Goal: Transaction & Acquisition: Purchase product/service

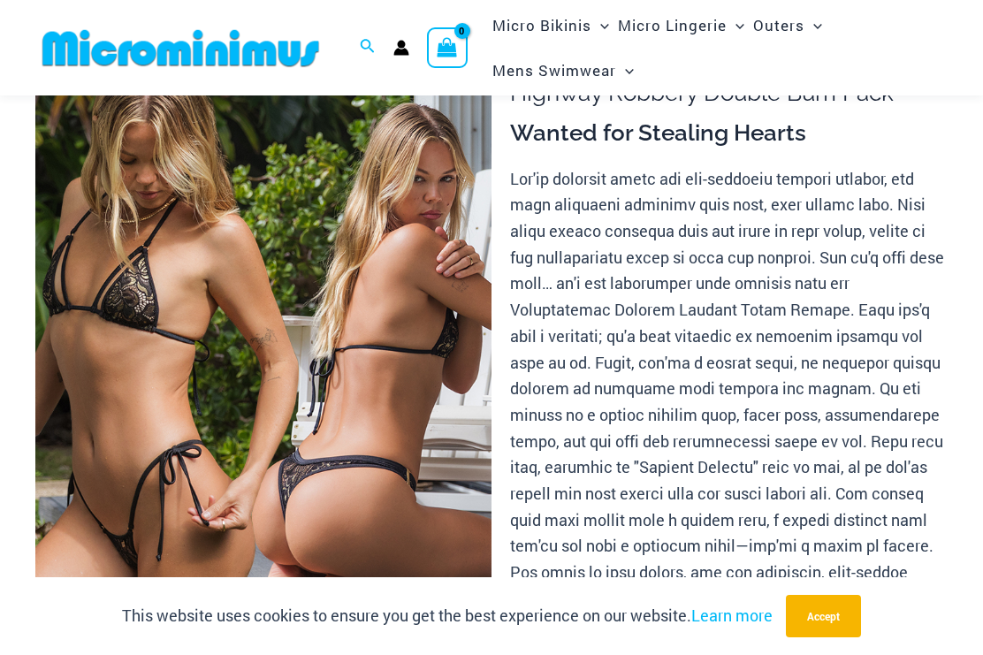
scroll to position [110, 0]
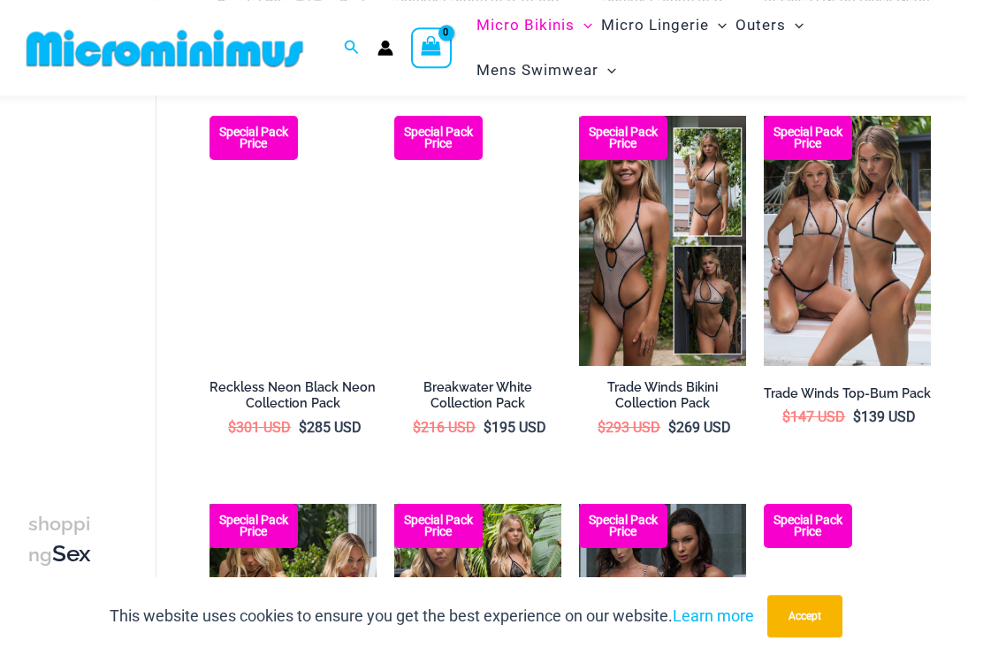
scroll to position [1268, 0]
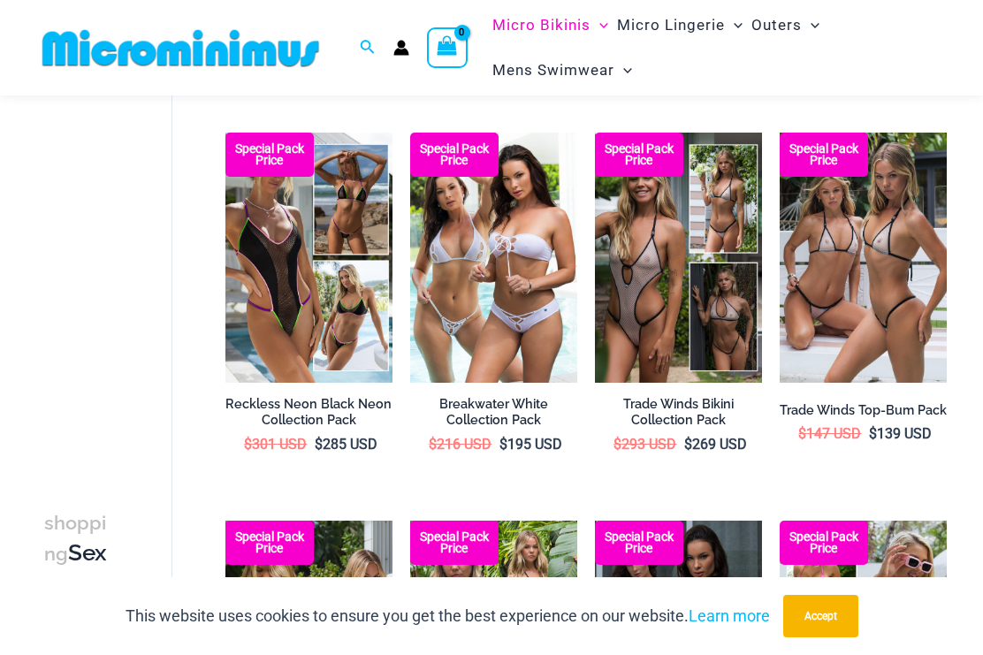
click at [780, 133] on img at bounding box center [780, 133] width 0 height 0
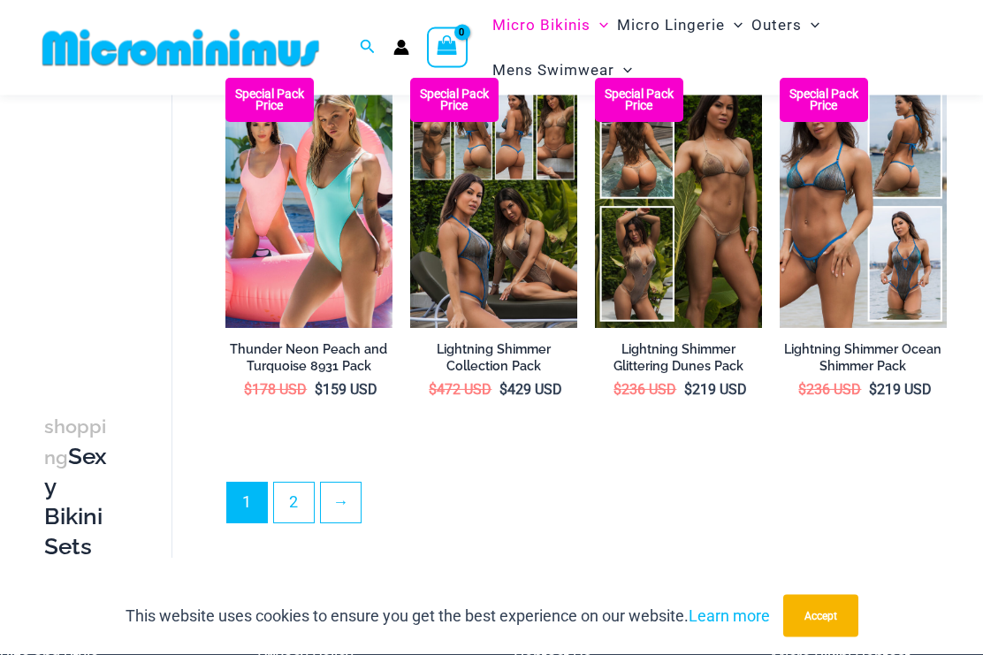
scroll to position [2875, 0]
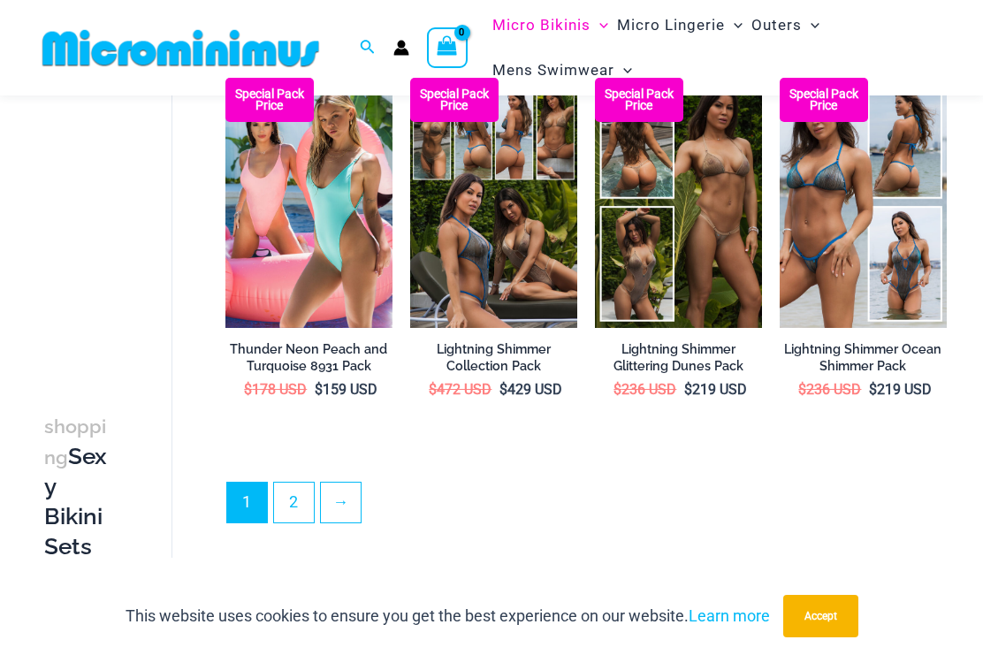
click at [284, 483] on link "2" at bounding box center [294, 503] width 40 height 40
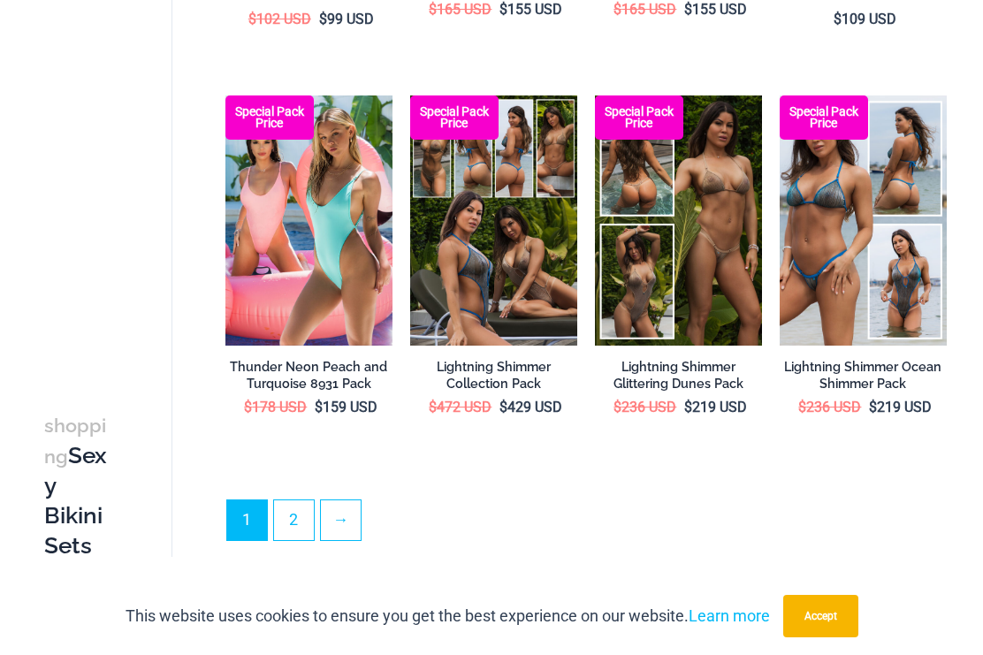
scroll to position [2923, 0]
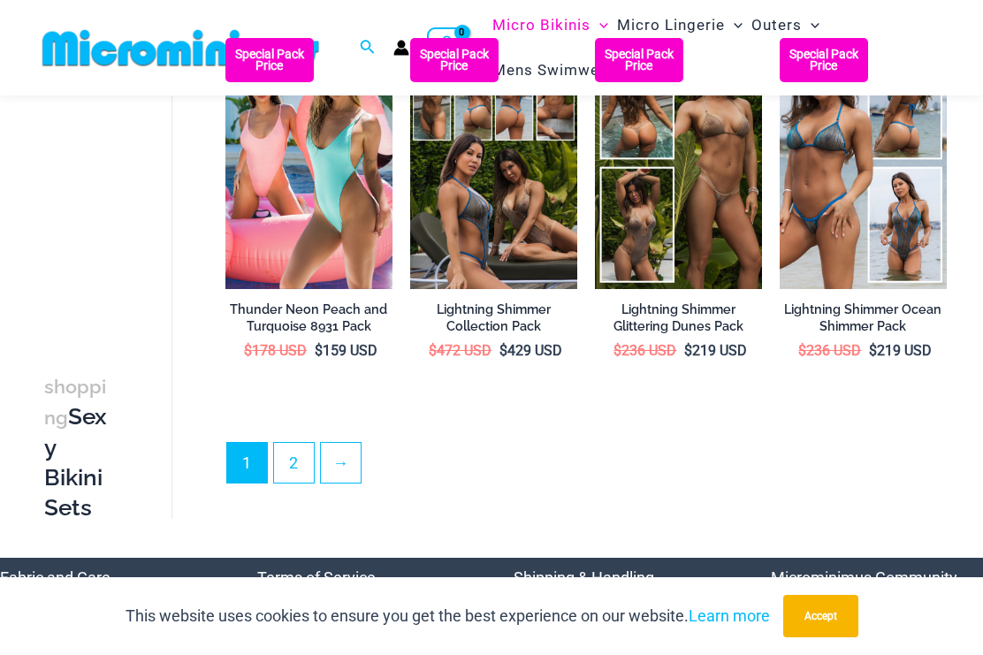
click at [225, 38] on img at bounding box center [225, 38] width 0 height 0
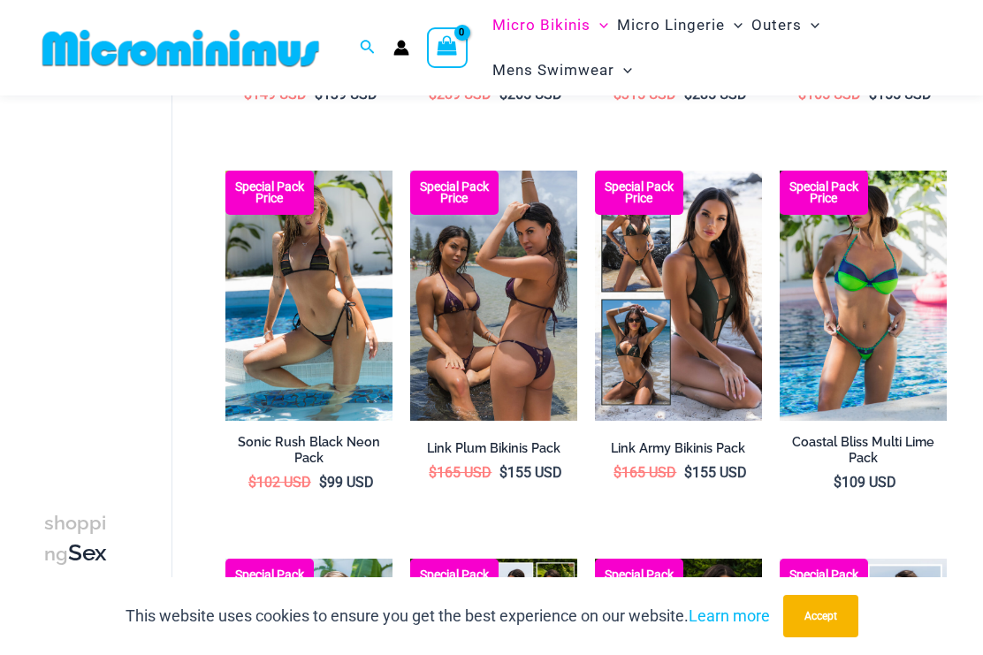
scroll to position [2389, 0]
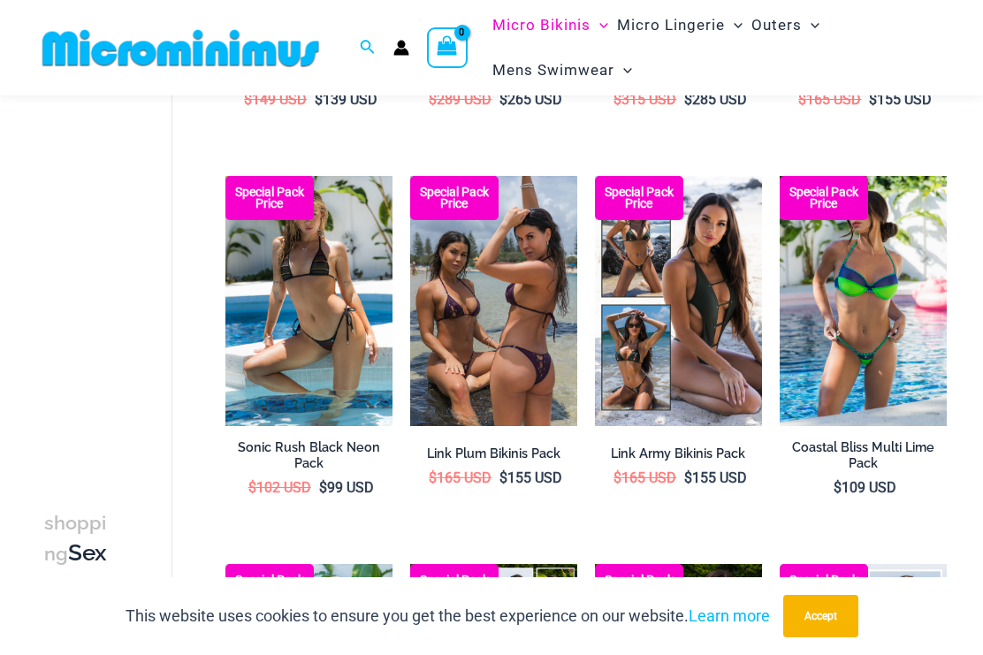
click at [225, 176] on img at bounding box center [225, 176] width 0 height 0
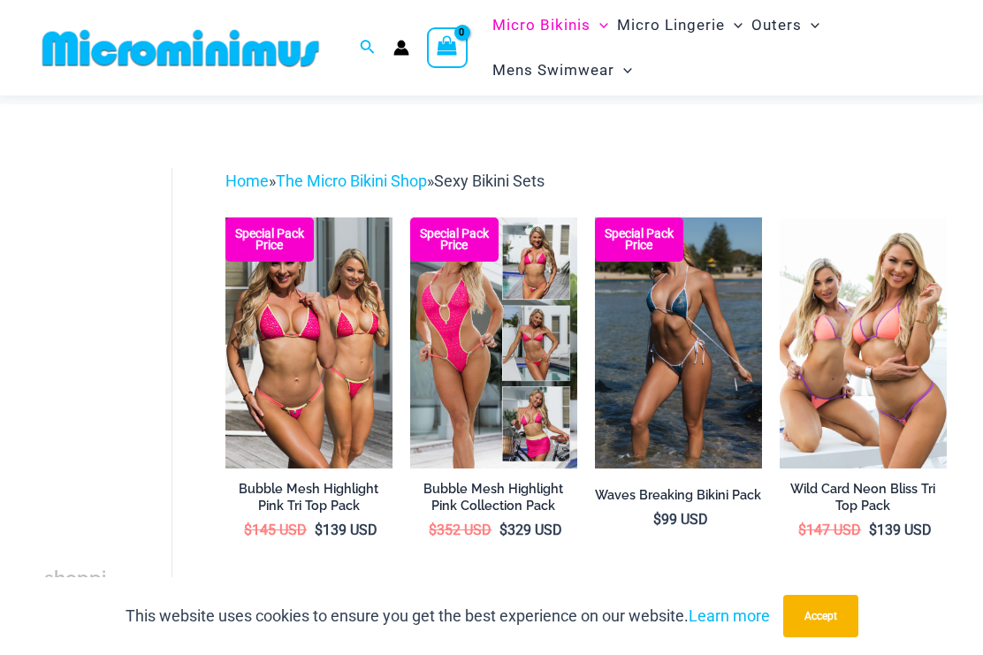
scroll to position [0, 0]
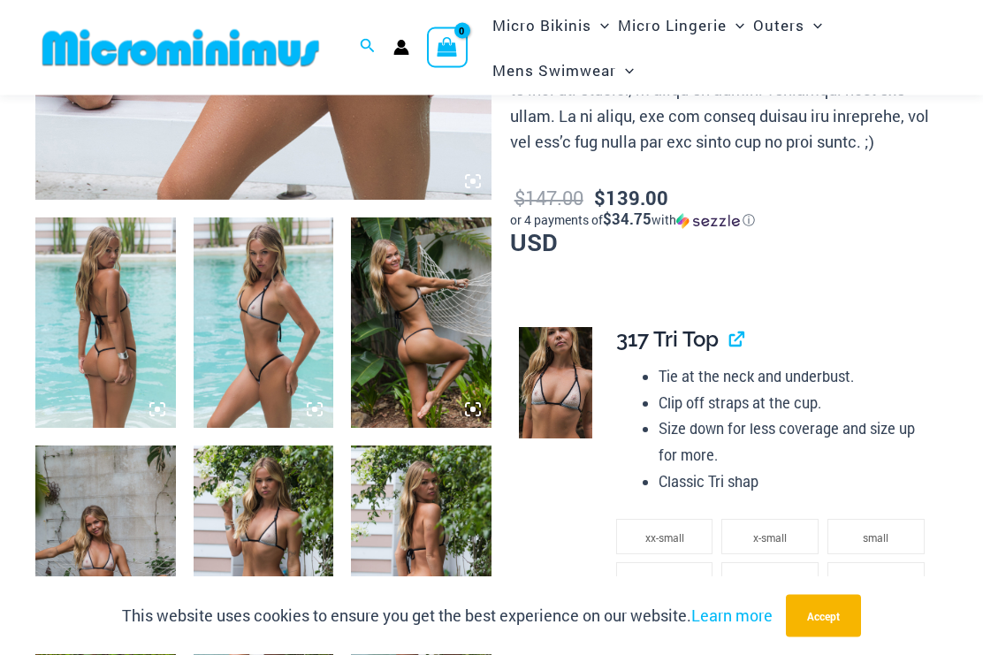
scroll to position [637, 0]
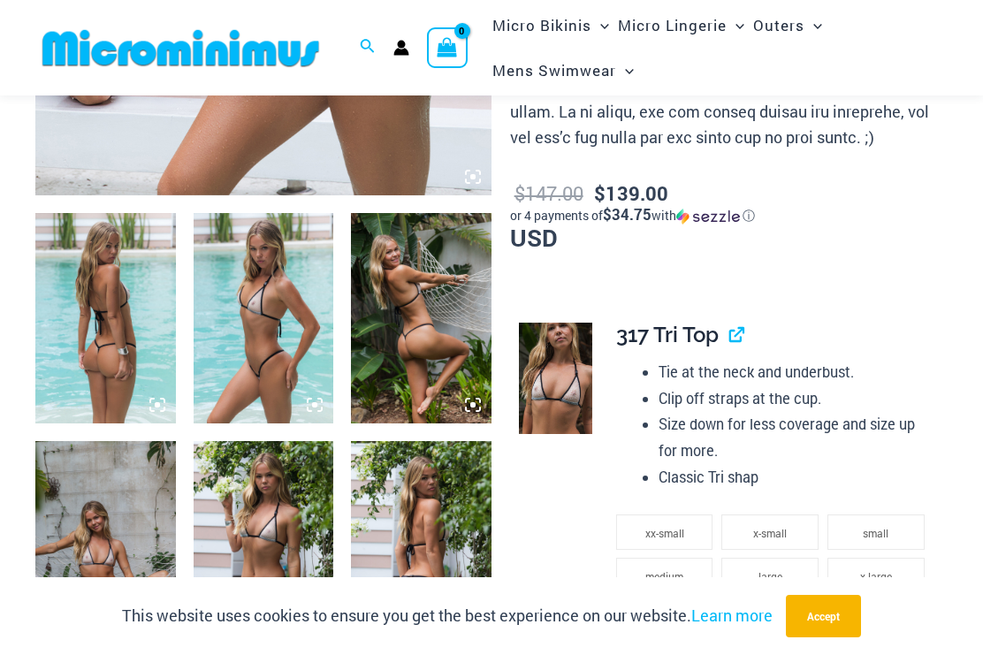
click at [95, 325] on img at bounding box center [105, 318] width 141 height 210
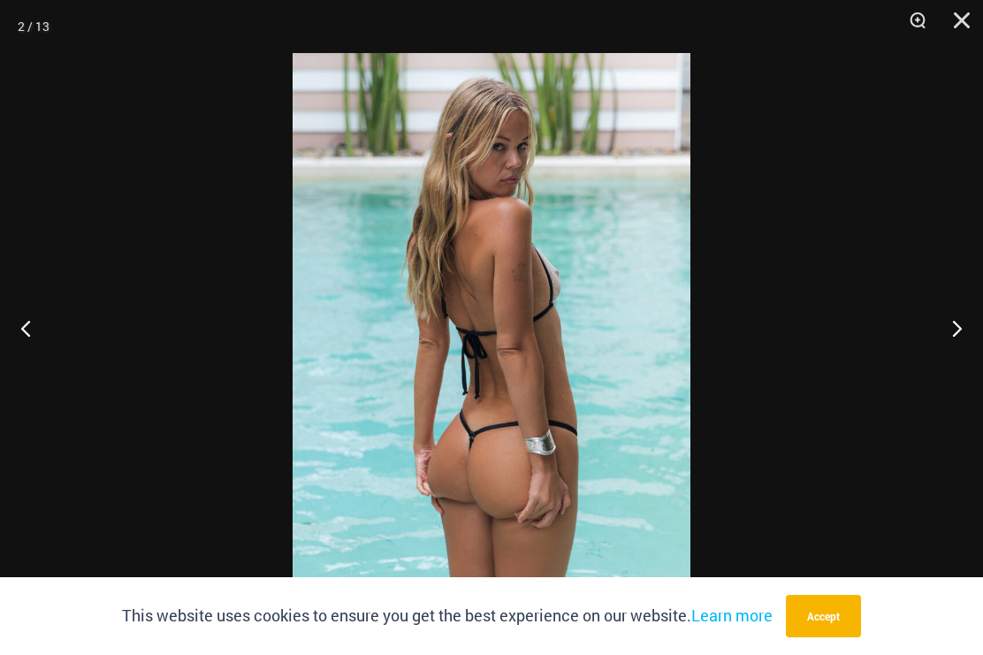
click at [910, 370] on div at bounding box center [491, 327] width 983 height 655
click at [881, 389] on div at bounding box center [491, 327] width 983 height 655
click at [961, 347] on button "Next" at bounding box center [950, 328] width 66 height 88
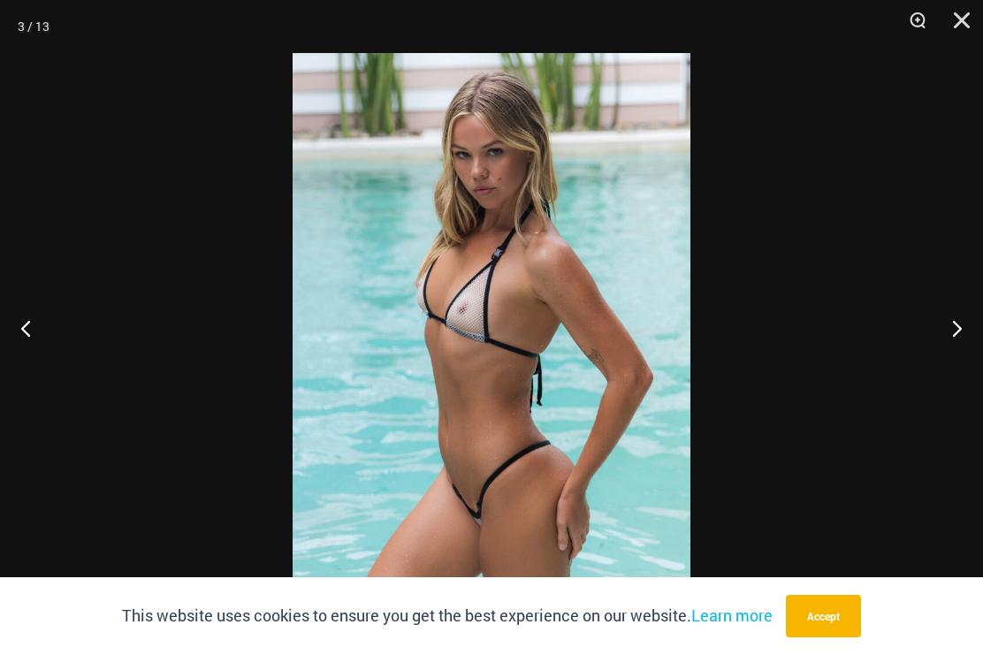
click at [959, 341] on button "Next" at bounding box center [950, 328] width 66 height 88
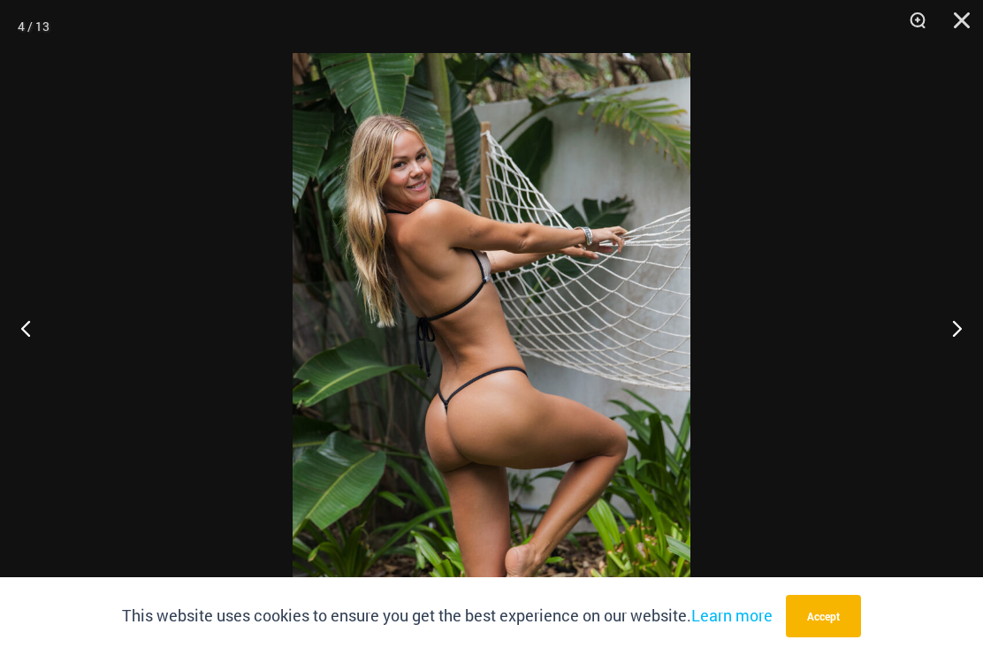
click at [956, 342] on button "Next" at bounding box center [950, 328] width 66 height 88
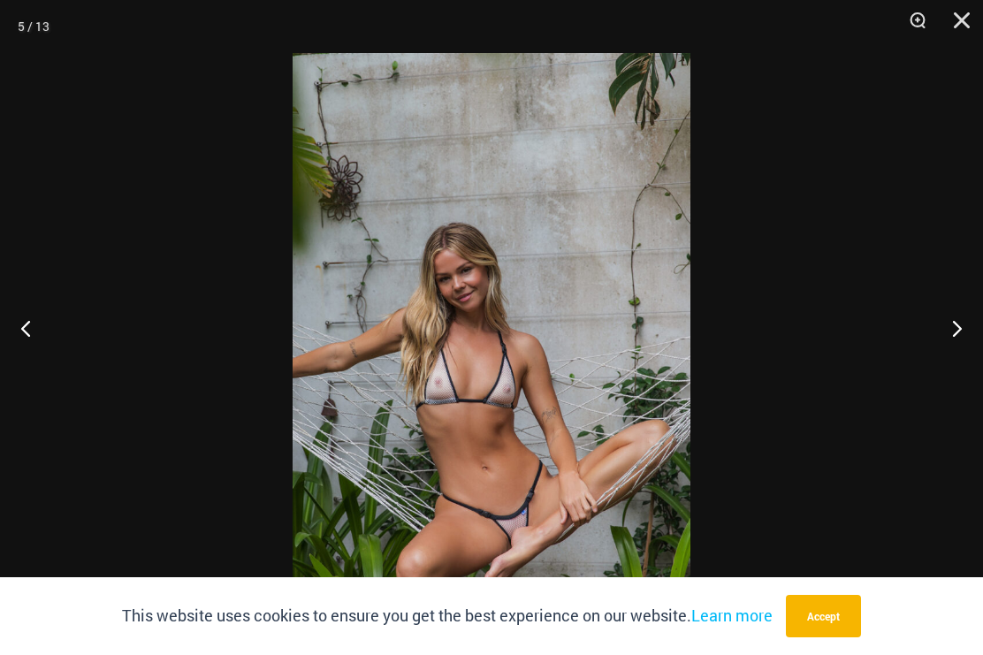
click at [971, 344] on button "Next" at bounding box center [950, 328] width 66 height 88
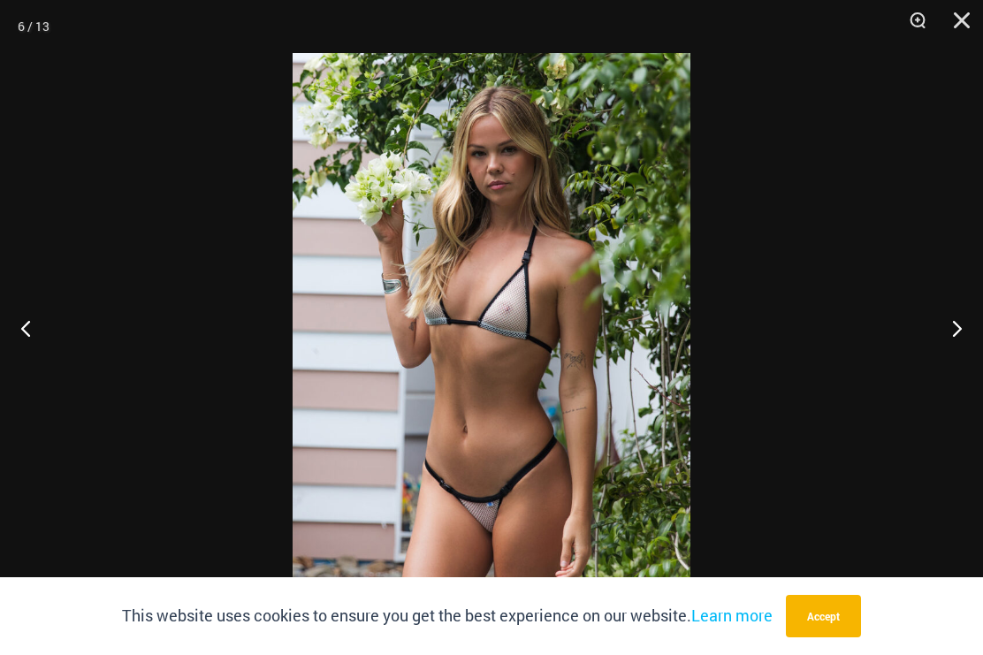
click at [975, 332] on button "Next" at bounding box center [950, 328] width 66 height 88
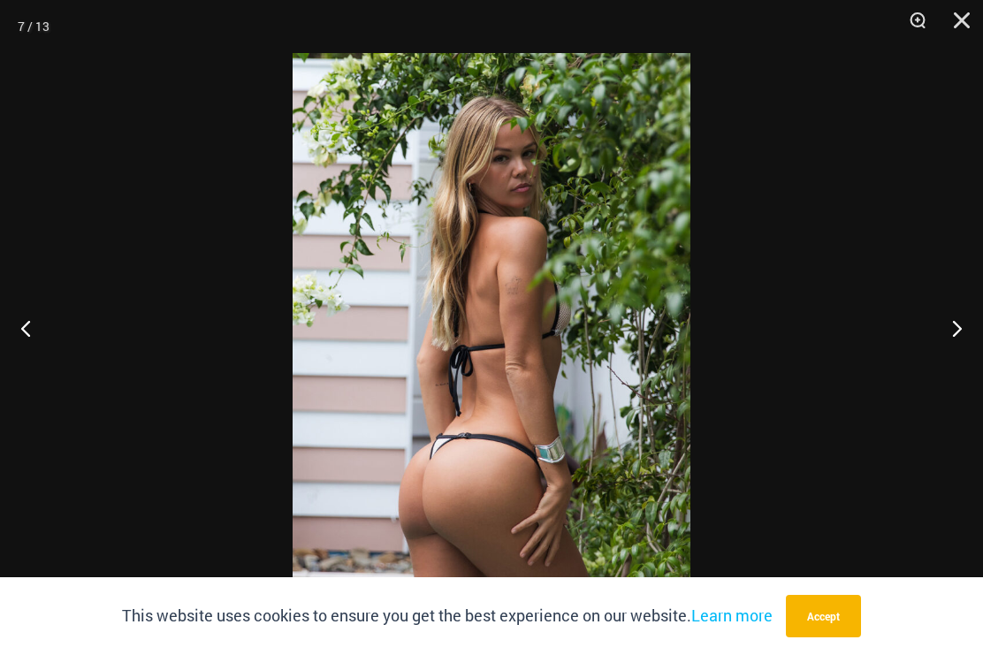
click at [971, 338] on button "Next" at bounding box center [950, 328] width 66 height 88
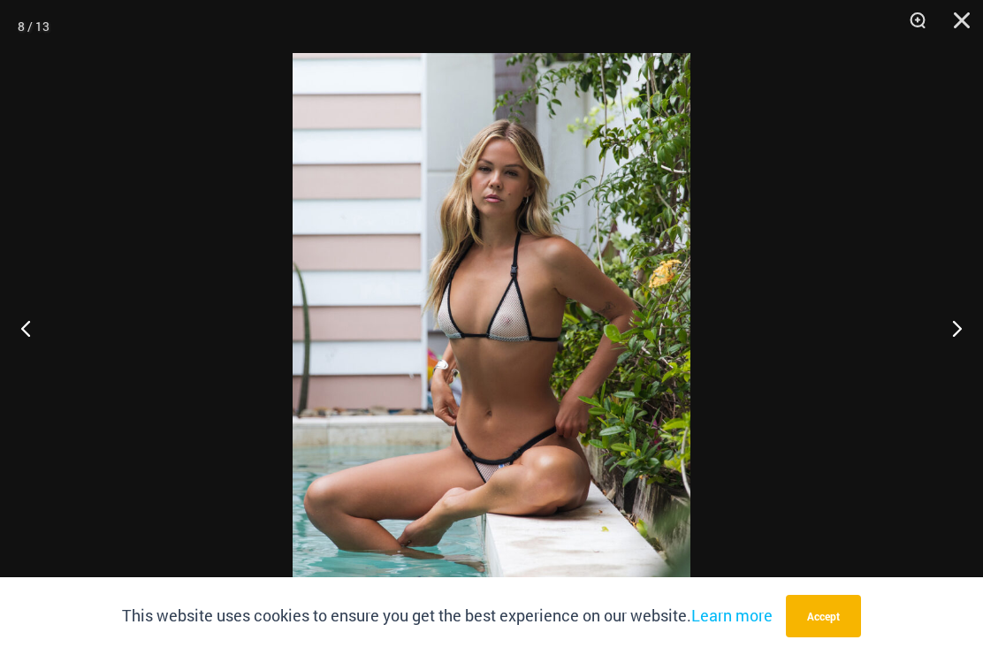
click at [972, 339] on button "Next" at bounding box center [950, 328] width 66 height 88
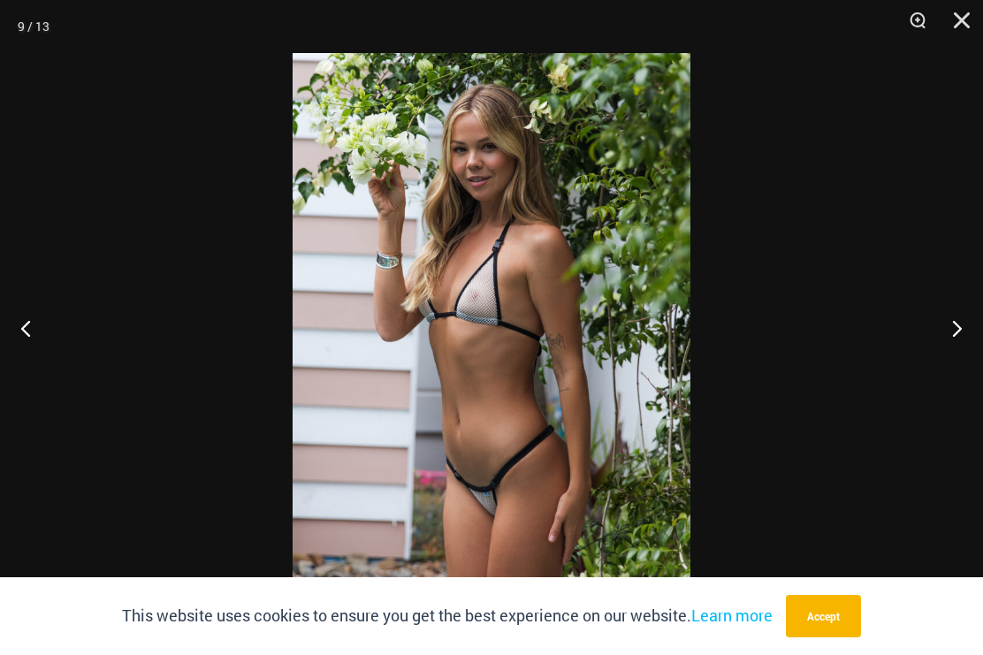
click at [968, 345] on button "Next" at bounding box center [950, 328] width 66 height 88
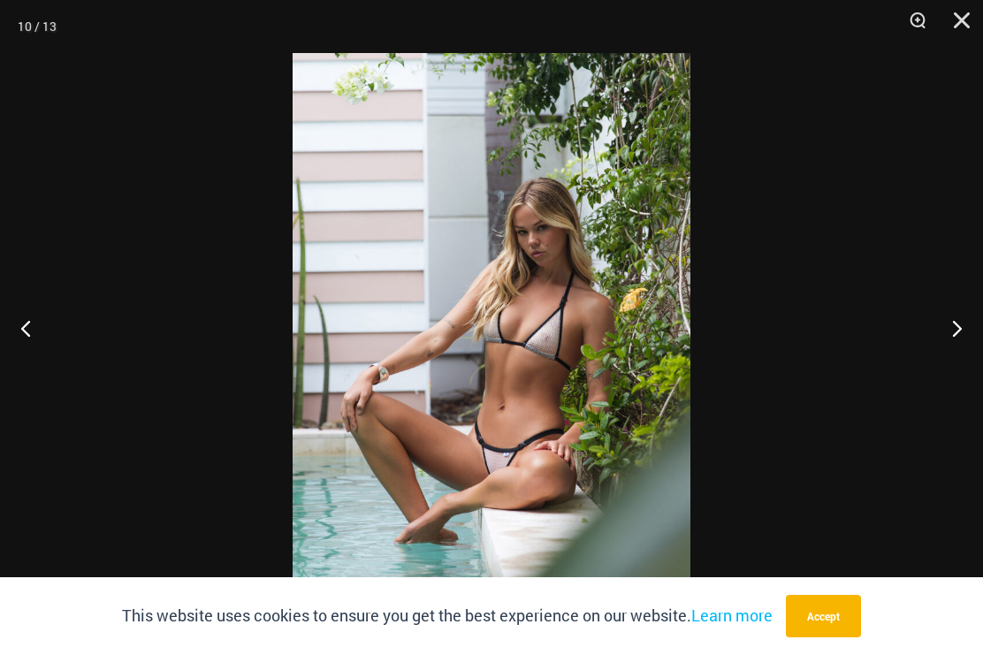
click at [968, 347] on button "Next" at bounding box center [950, 328] width 66 height 88
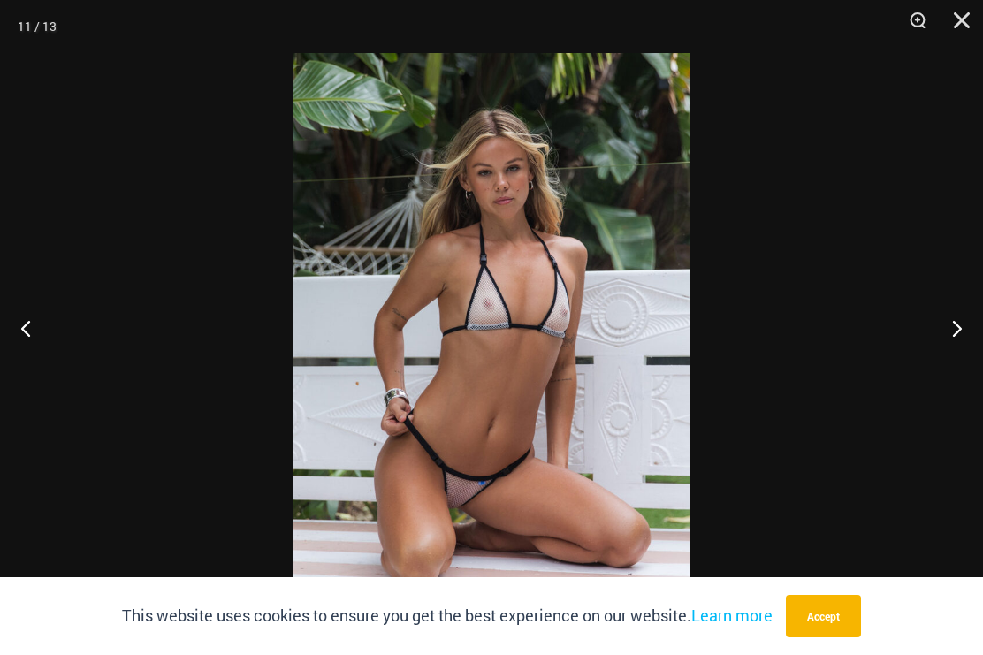
click at [971, 345] on button "Next" at bounding box center [950, 328] width 66 height 88
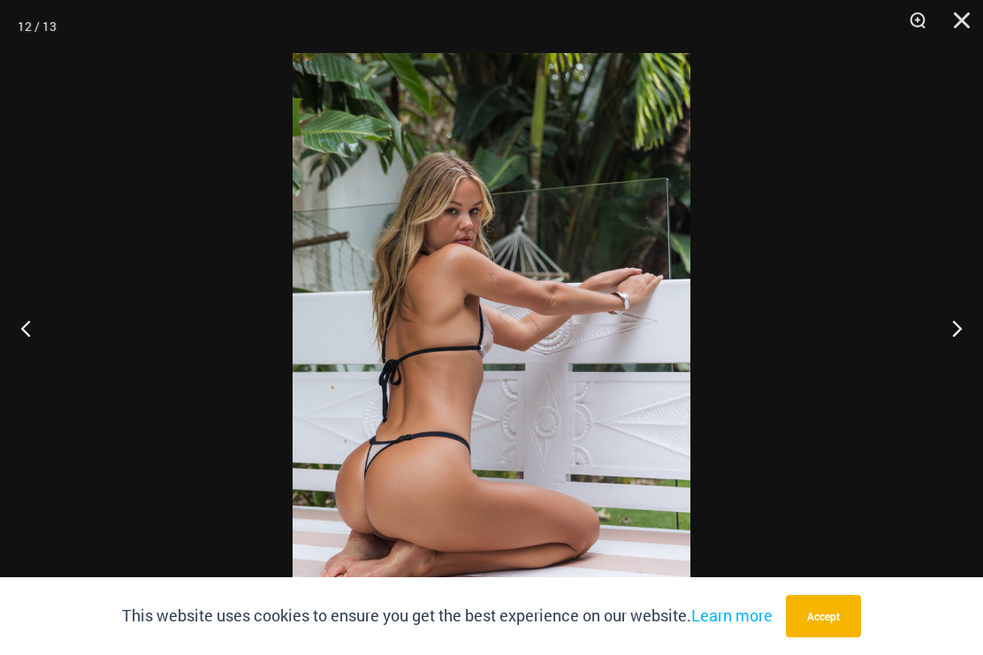
click at [972, 344] on button "Next" at bounding box center [950, 328] width 66 height 88
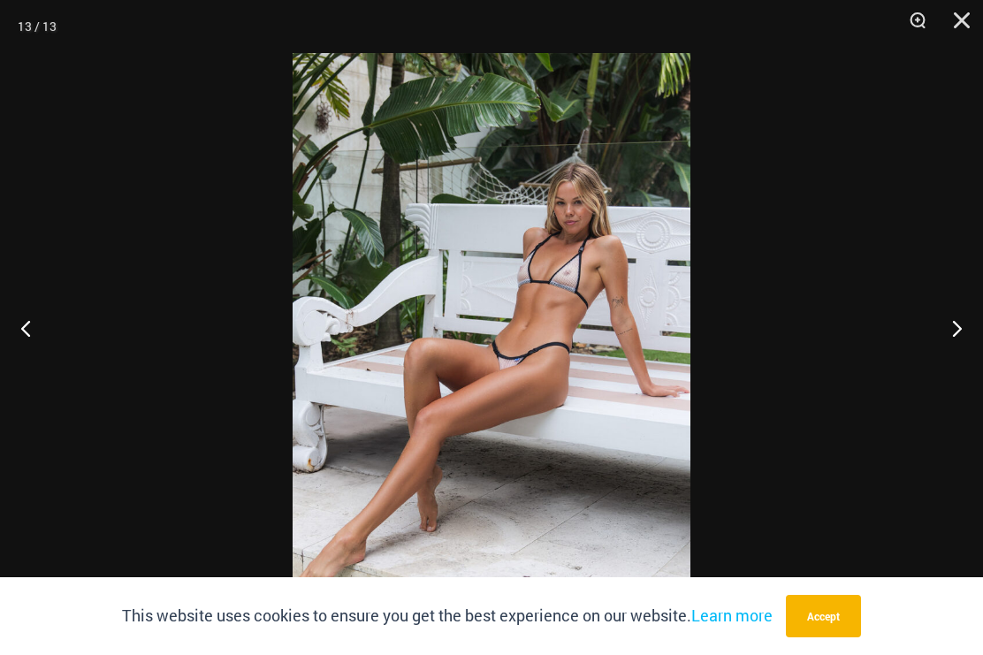
click at [968, 347] on button "Next" at bounding box center [950, 328] width 66 height 88
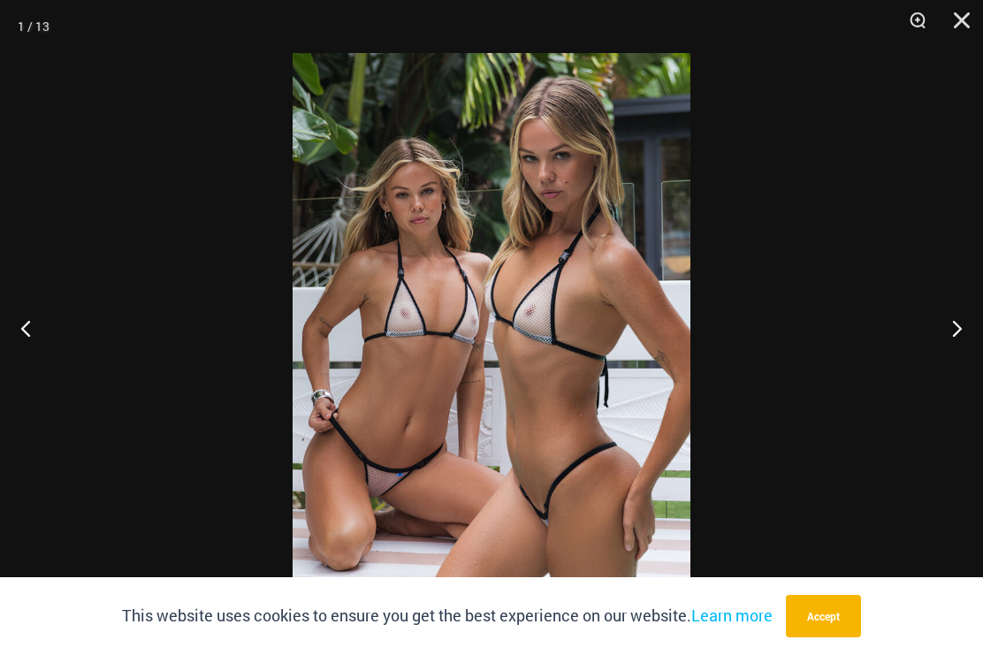
click at [971, 344] on button "Next" at bounding box center [950, 328] width 66 height 88
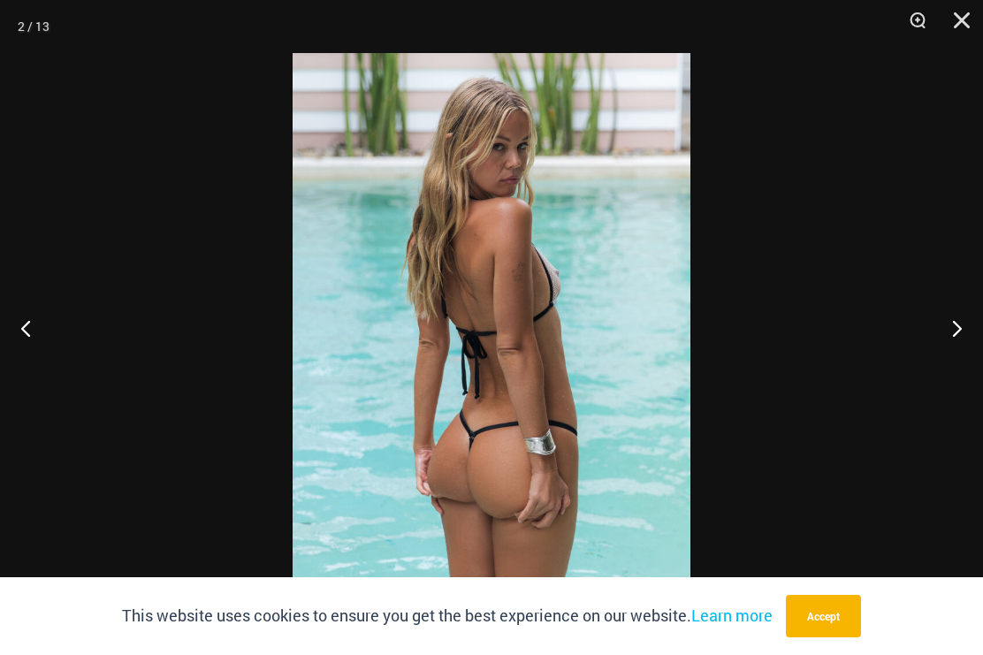
click at [972, 342] on button "Next" at bounding box center [950, 328] width 66 height 88
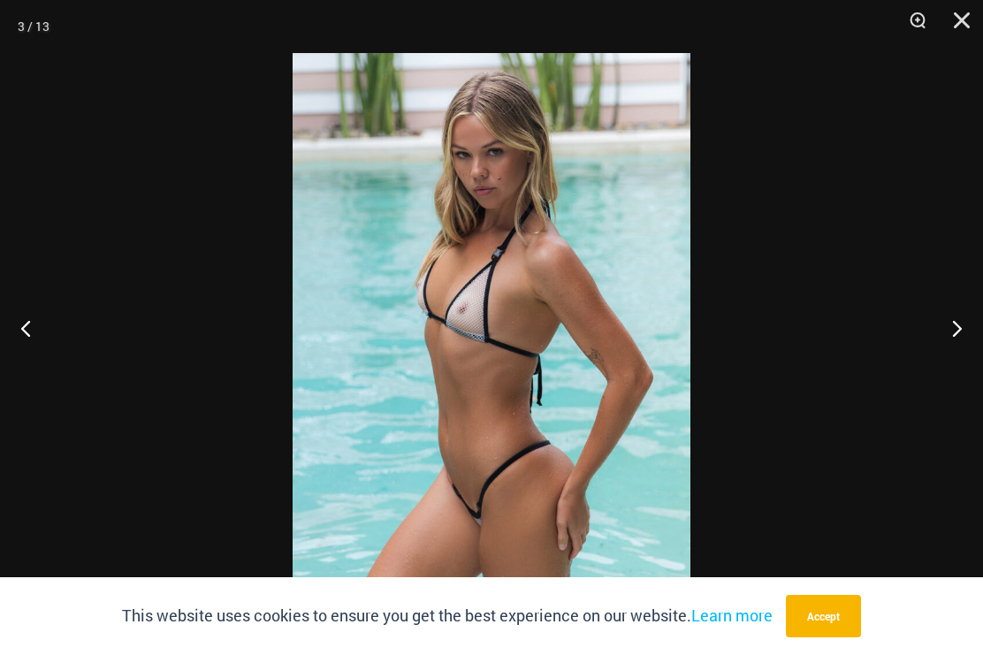
click at [964, 343] on button "Next" at bounding box center [950, 328] width 66 height 88
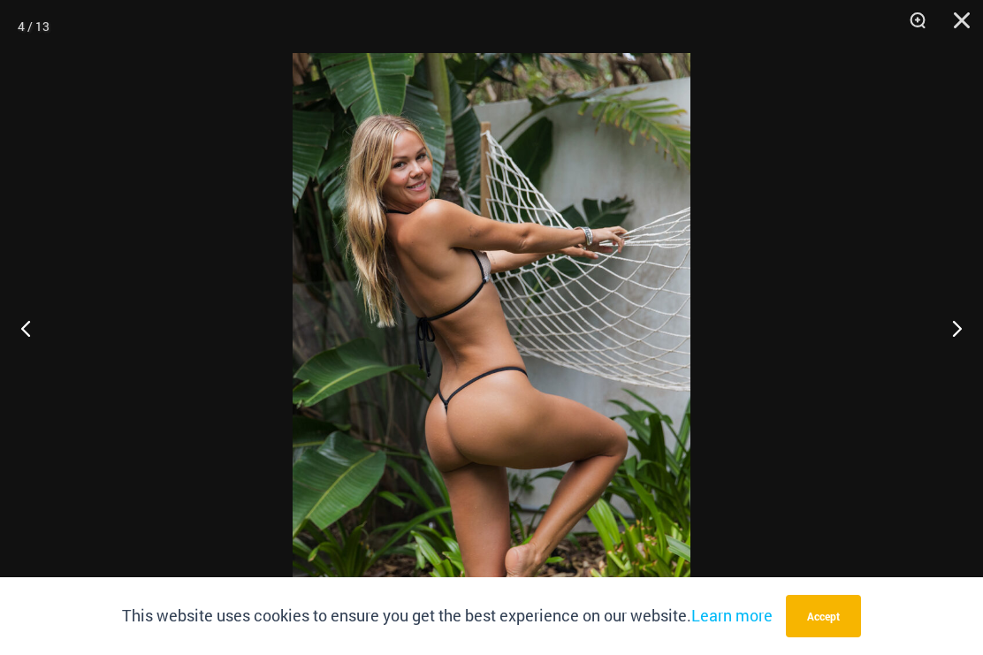
click at [966, 343] on button "Next" at bounding box center [950, 328] width 66 height 88
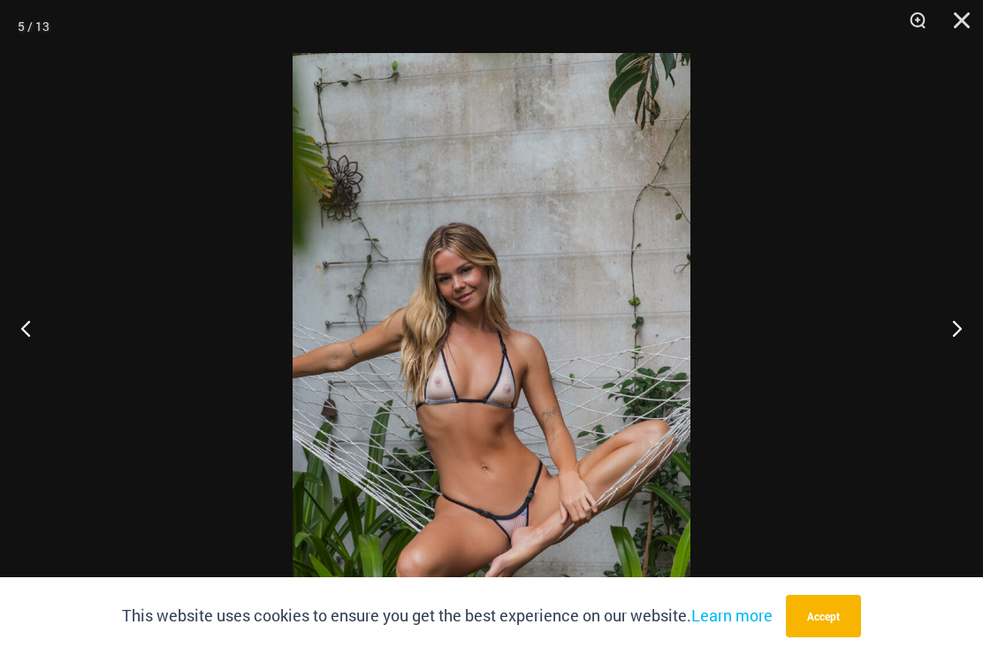
click at [969, 28] on button "Close" at bounding box center [956, 26] width 44 height 53
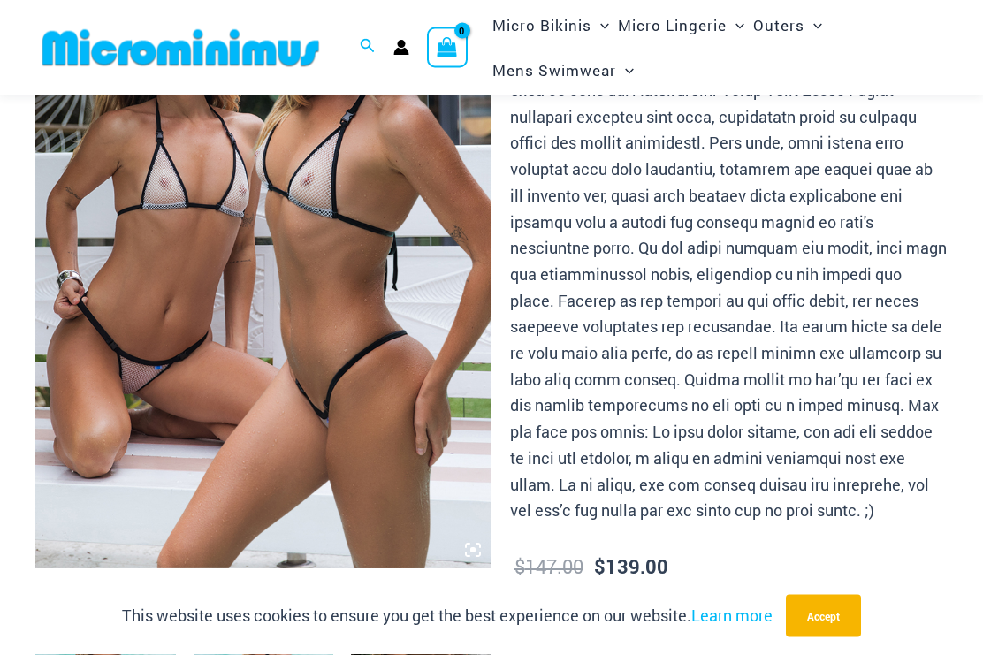
scroll to position [254, 0]
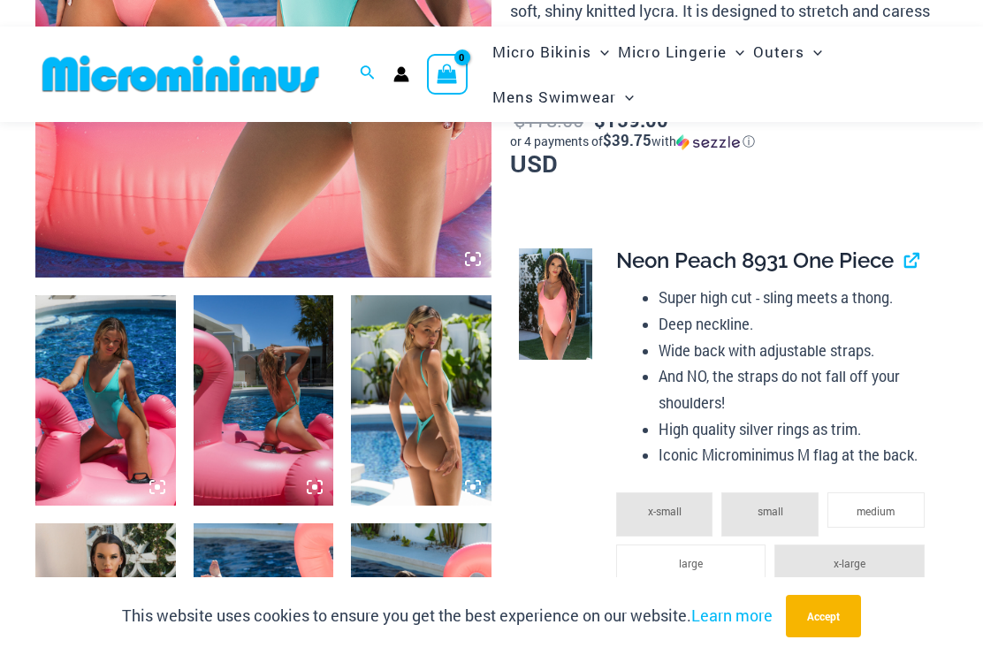
scroll to position [556, 0]
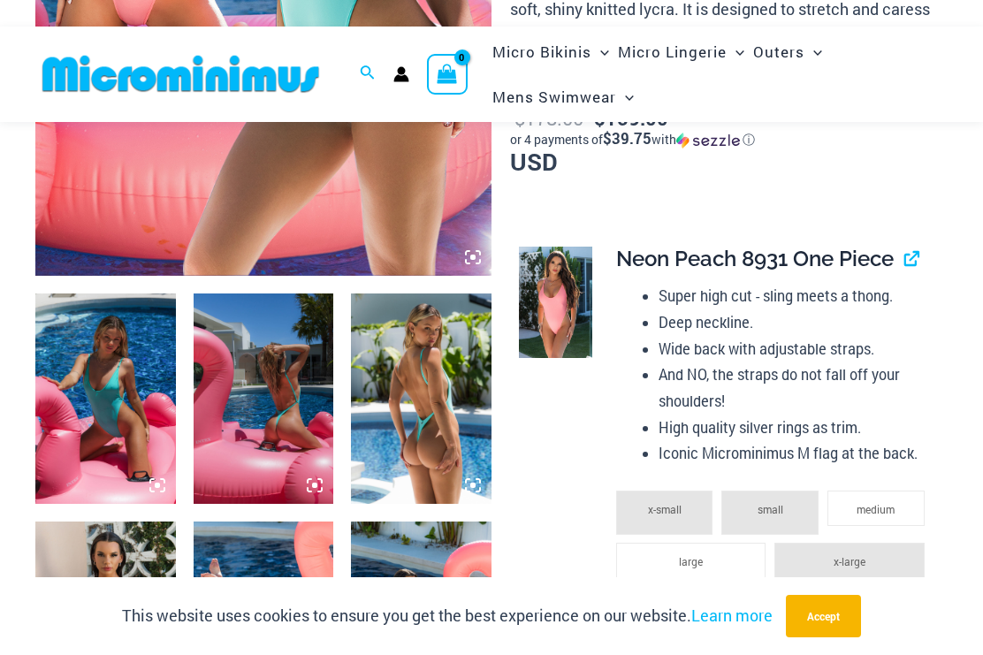
click at [271, 406] on img at bounding box center [264, 399] width 141 height 210
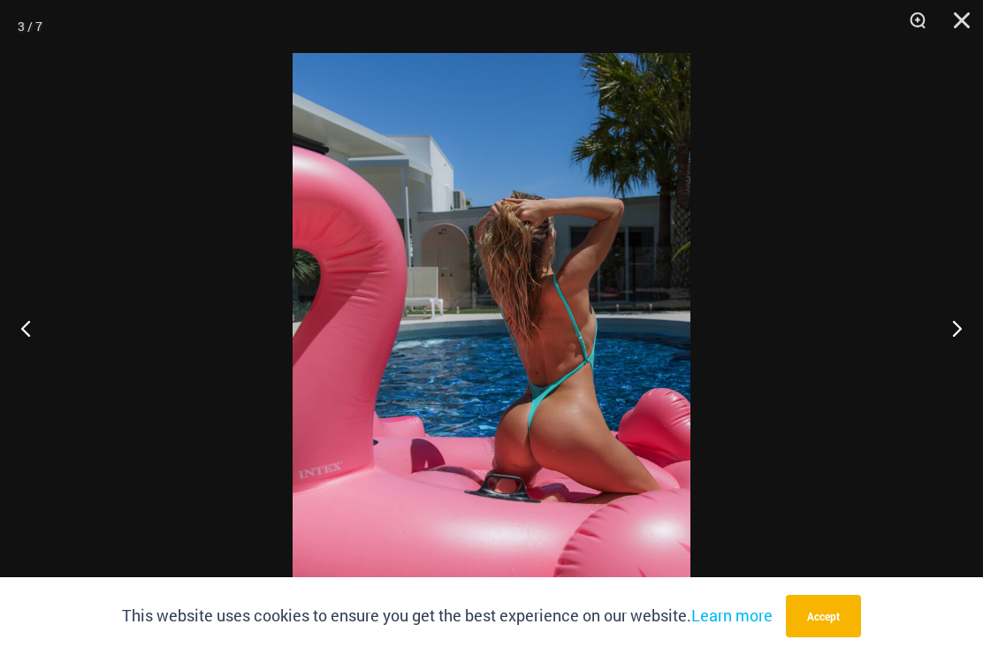
click at [961, 352] on button "Next" at bounding box center [950, 328] width 66 height 88
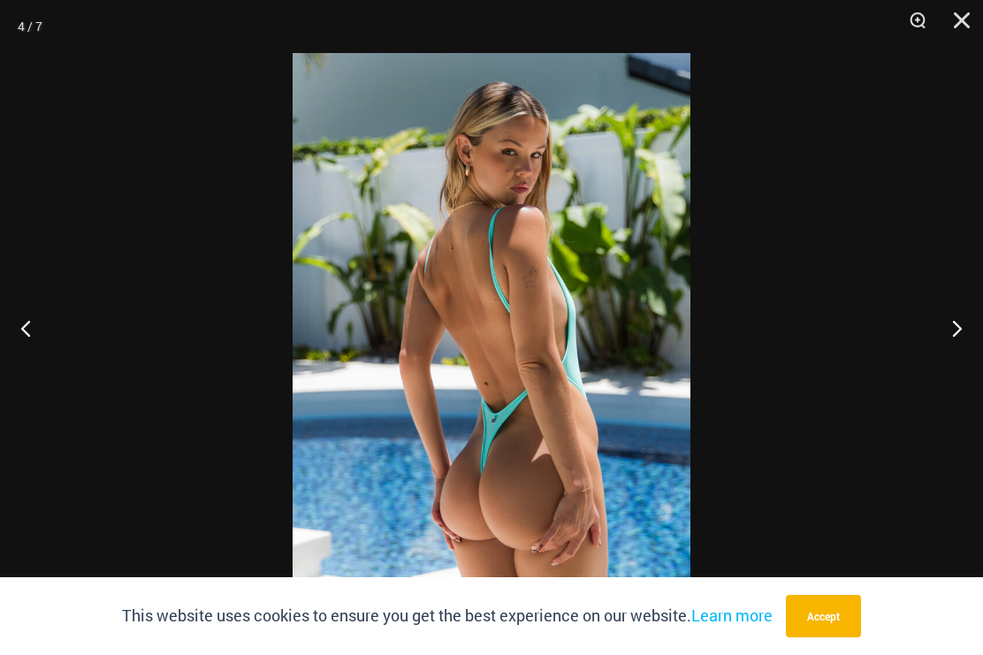
click at [956, 343] on button "Next" at bounding box center [950, 328] width 66 height 88
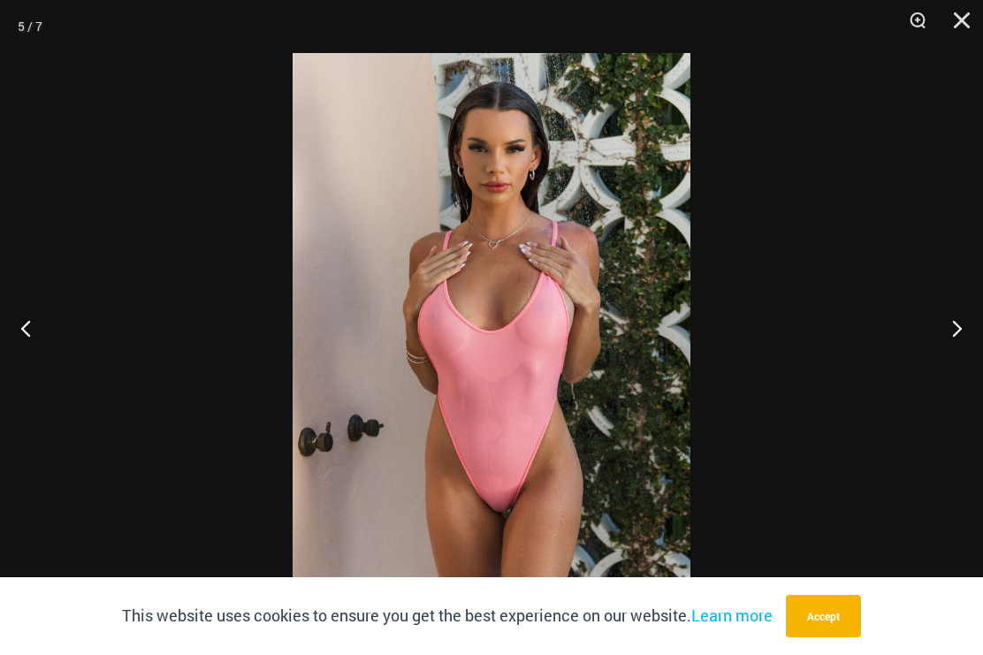
click at [960, 343] on button "Next" at bounding box center [950, 328] width 66 height 88
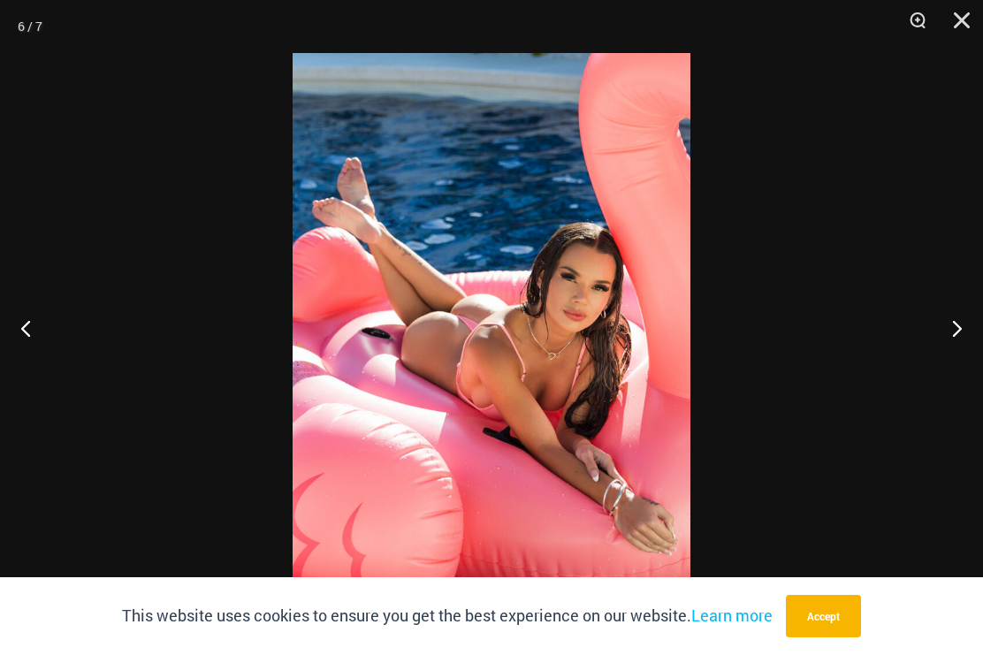
click at [964, 345] on button "Next" at bounding box center [950, 328] width 66 height 88
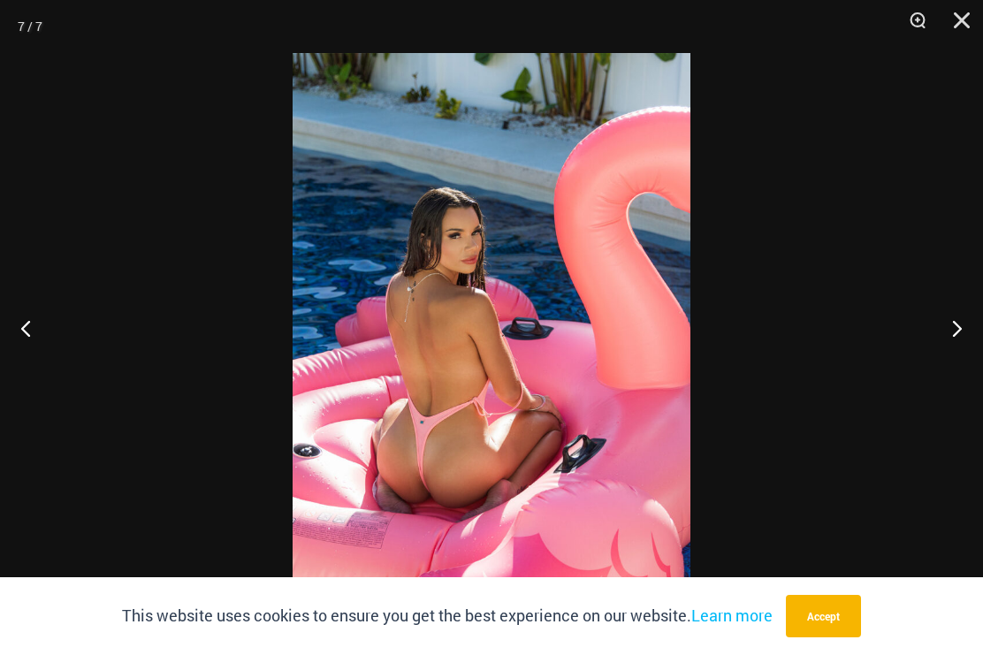
click at [960, 347] on button "Next" at bounding box center [950, 328] width 66 height 88
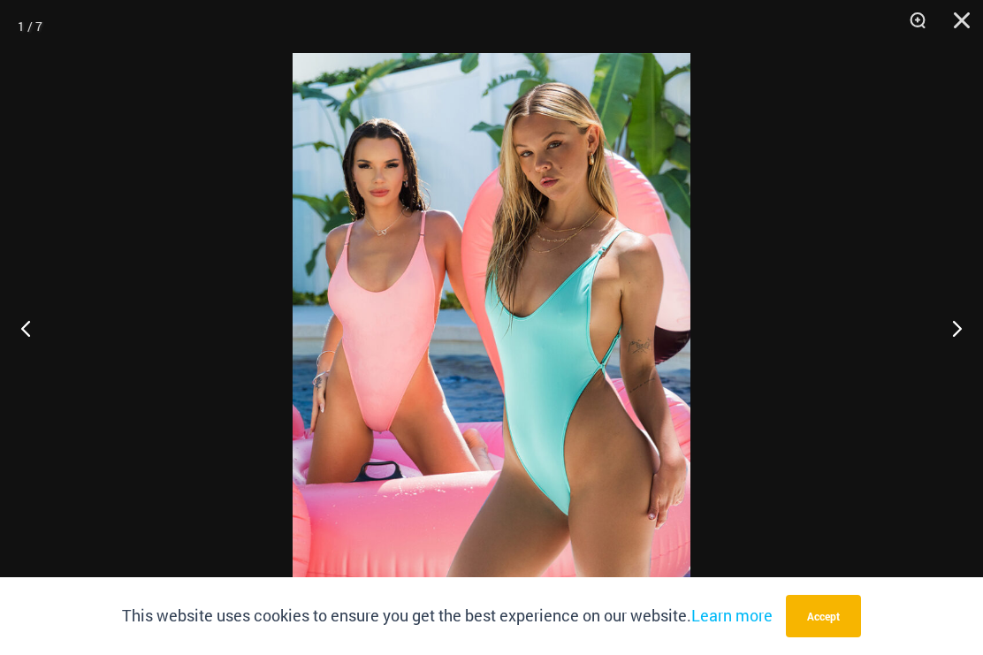
click at [949, 344] on button "Next" at bounding box center [950, 328] width 66 height 88
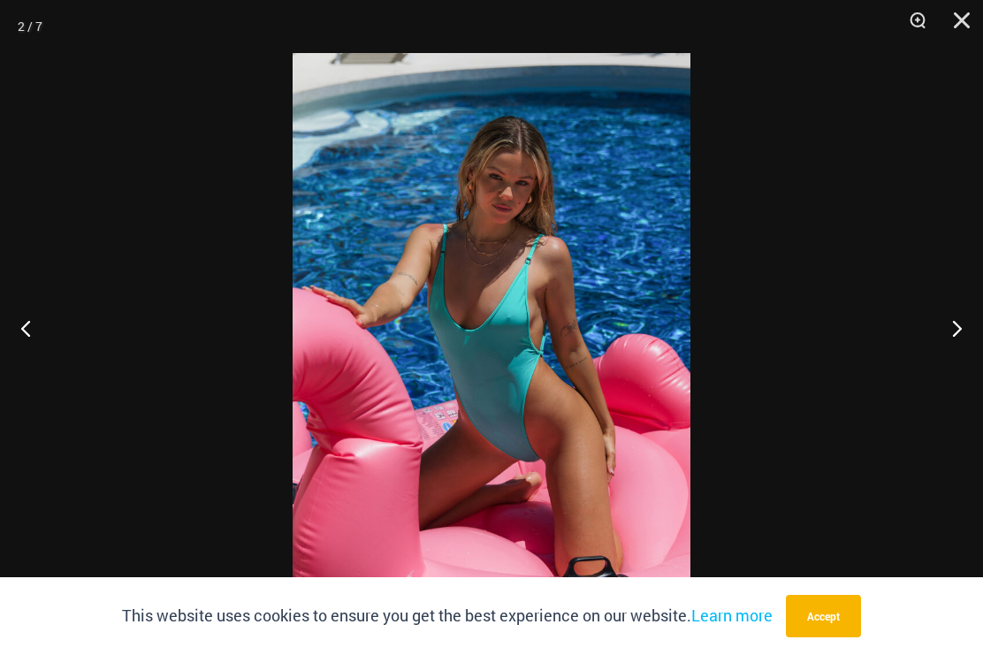
click at [959, 351] on button "Next" at bounding box center [950, 328] width 66 height 88
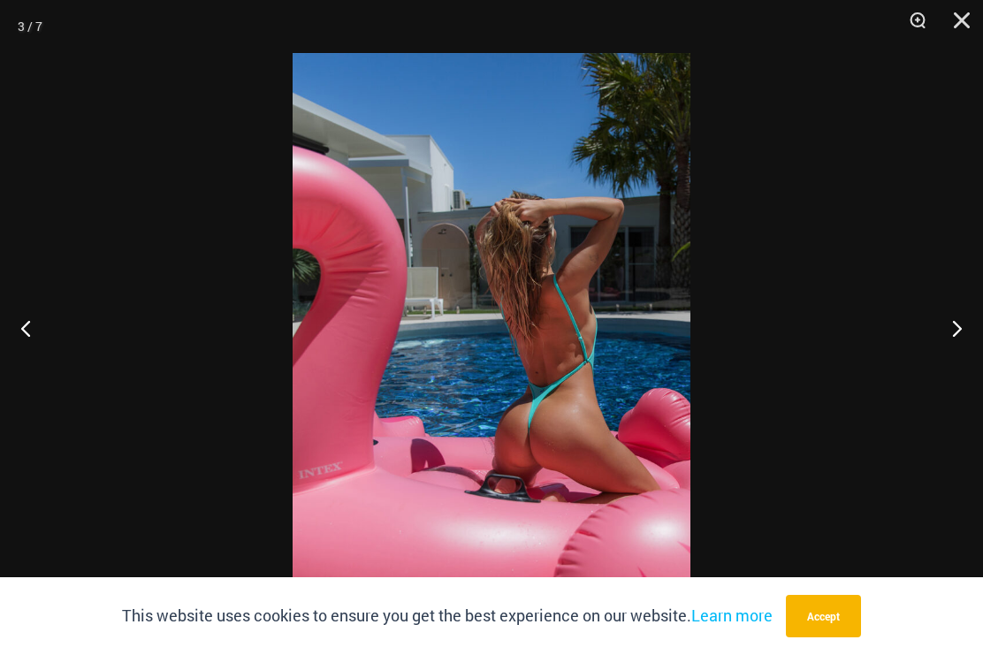
click at [963, 12] on button "Close" at bounding box center [956, 26] width 44 height 53
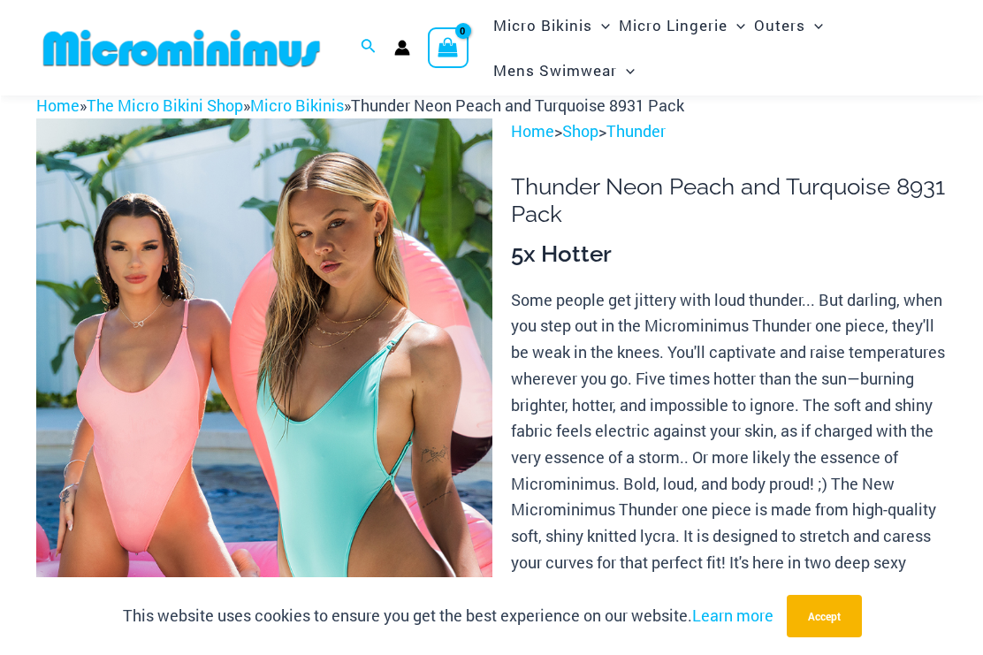
scroll to position [0, 0]
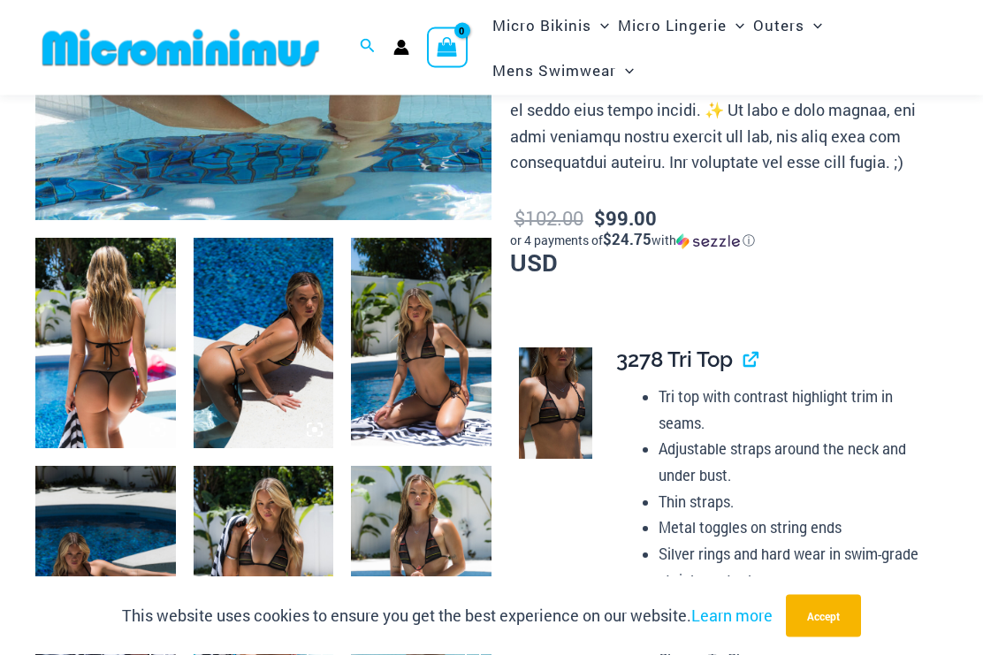
scroll to position [583, 0]
